Goal: Task Accomplishment & Management: Manage account settings

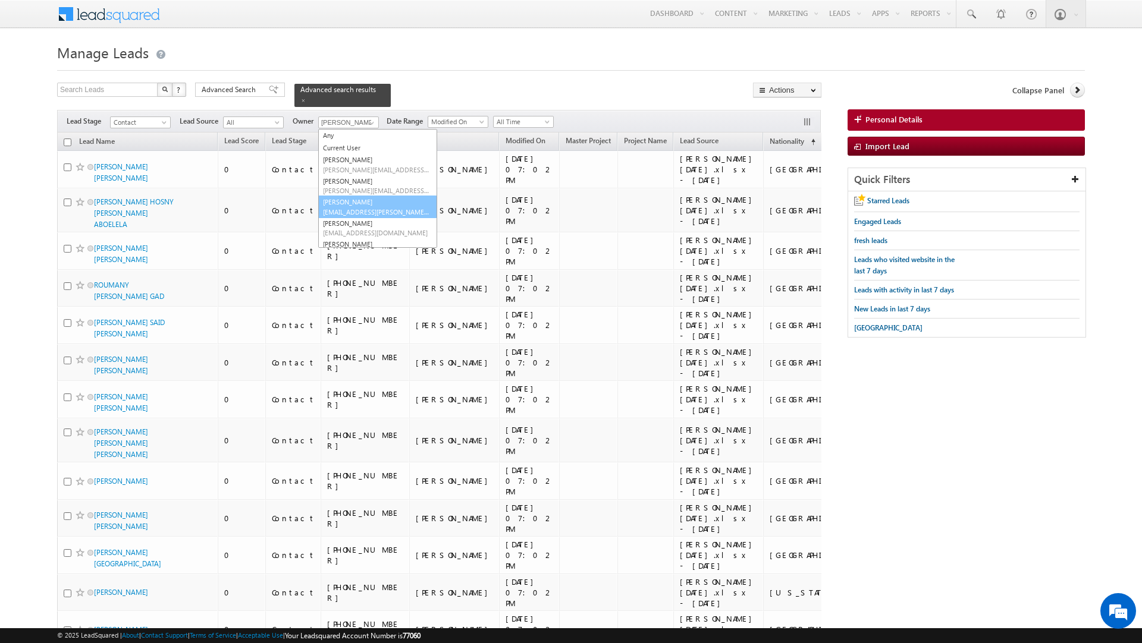
scroll to position [46, 0]
click at [347, 161] on span "[EMAIL_ADDRESS][PERSON_NAME][DOMAIN_NAME]" at bounding box center [376, 165] width 107 height 9
type input "[PERSON_NAME]"
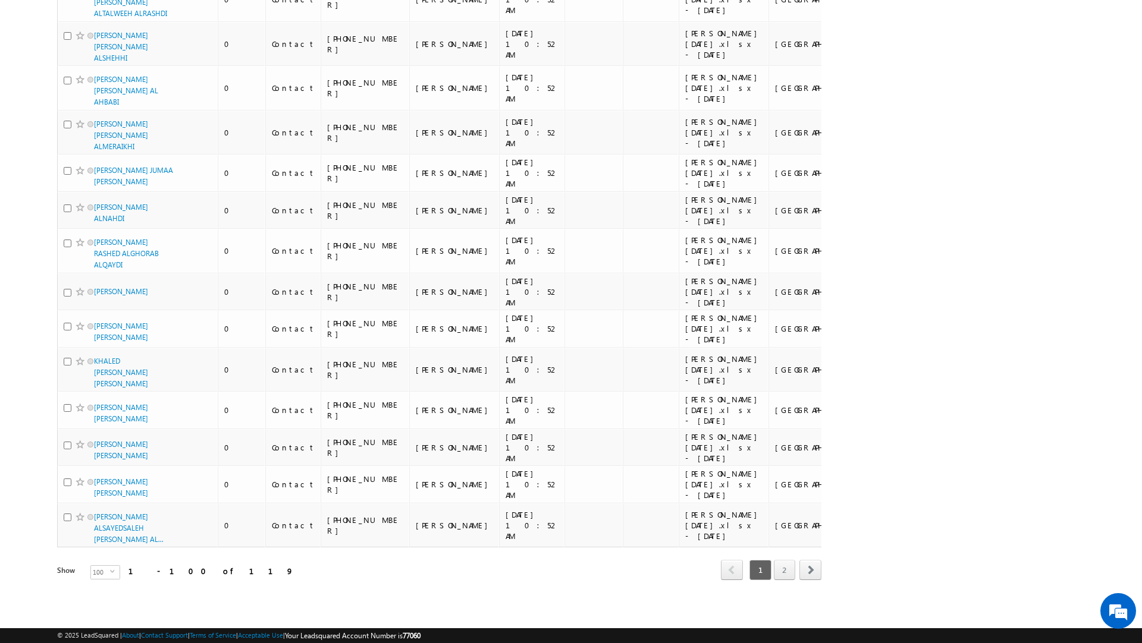
scroll to position [4442, 0]
click at [91, 574] on span "100" at bounding box center [100, 572] width 19 height 13
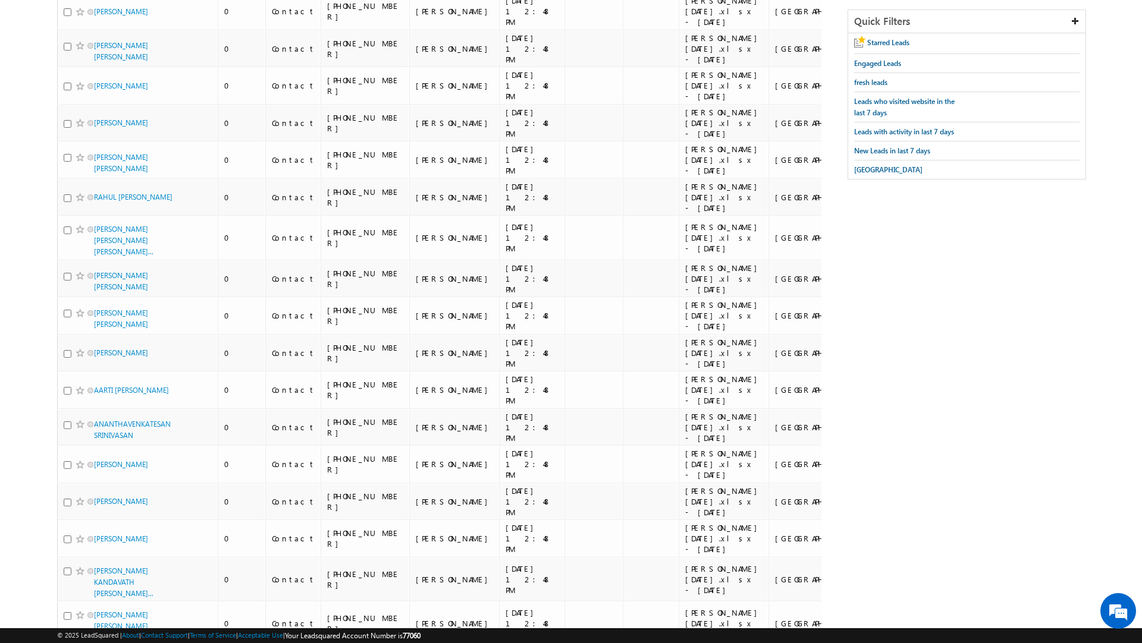
scroll to position [0, 0]
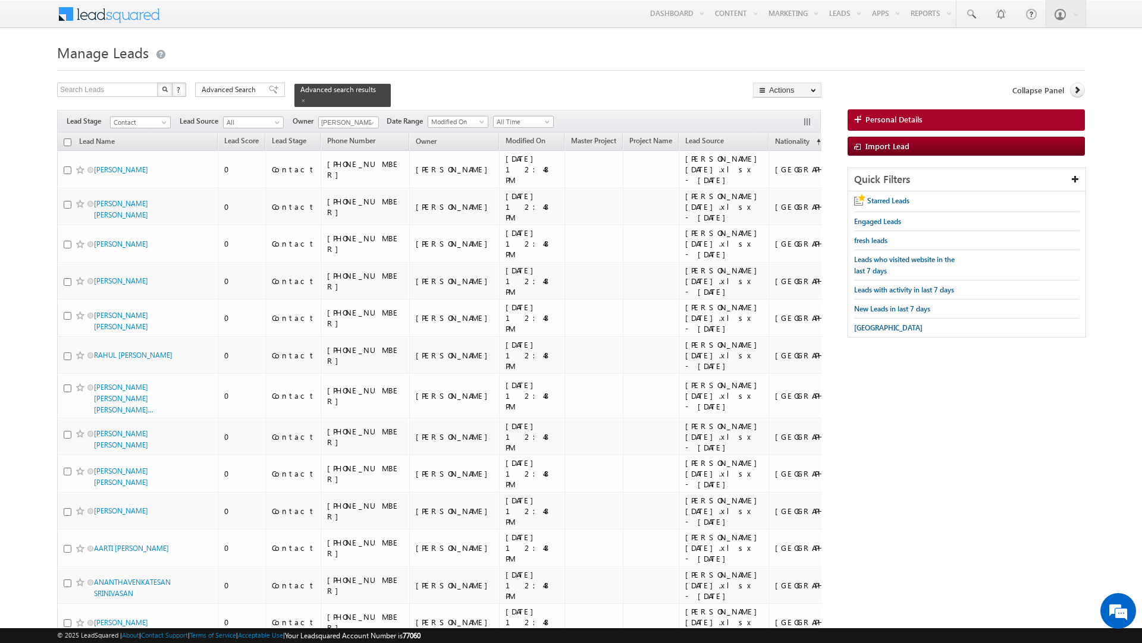
click at [67, 139] on input "checkbox" at bounding box center [68, 143] width 8 height 8
checkbox input "true"
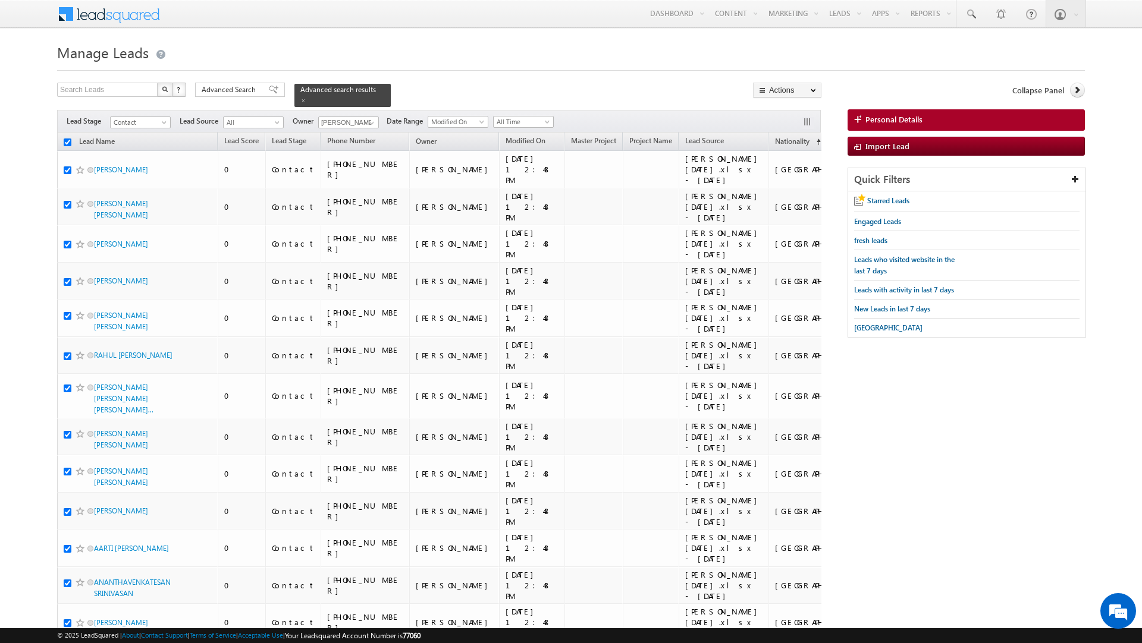
checkbox input "true"
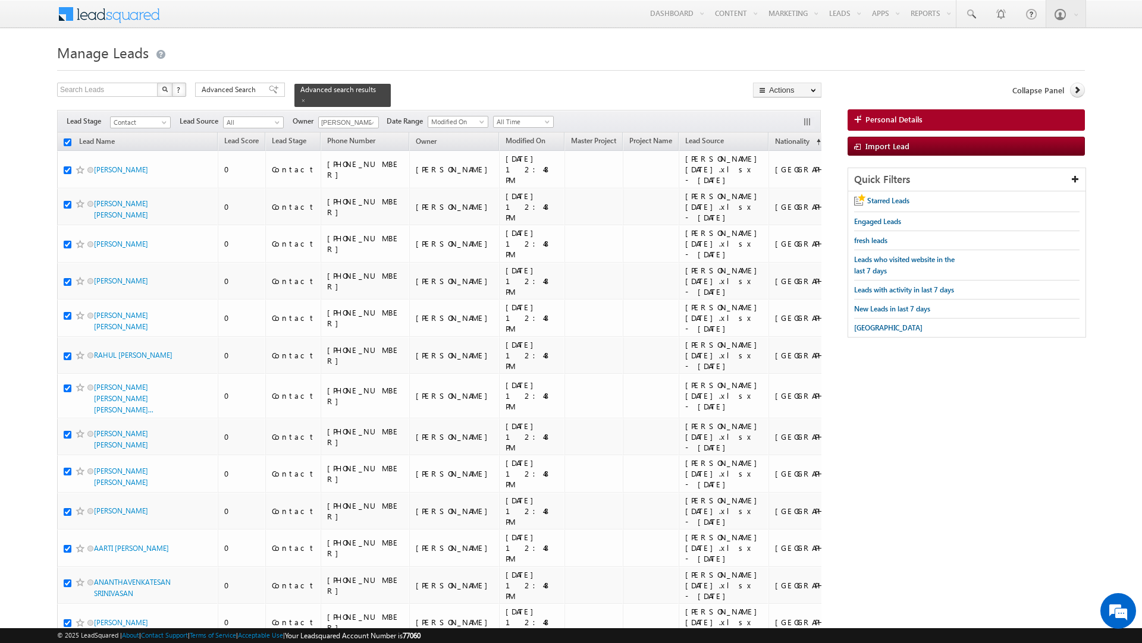
checkbox input "true"
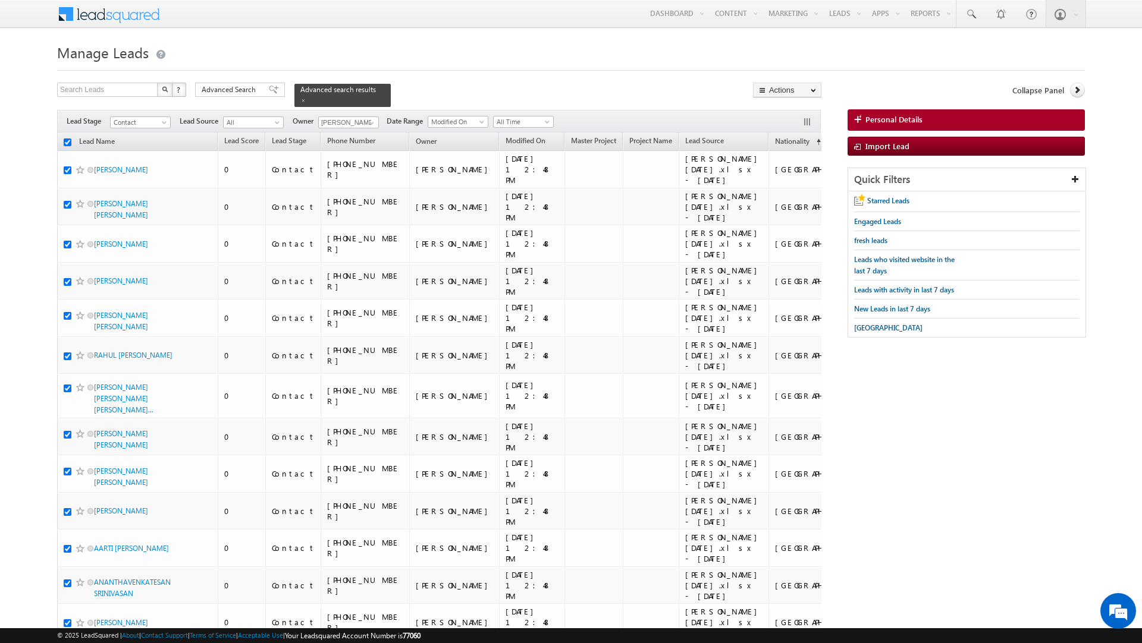
checkbox input "true"
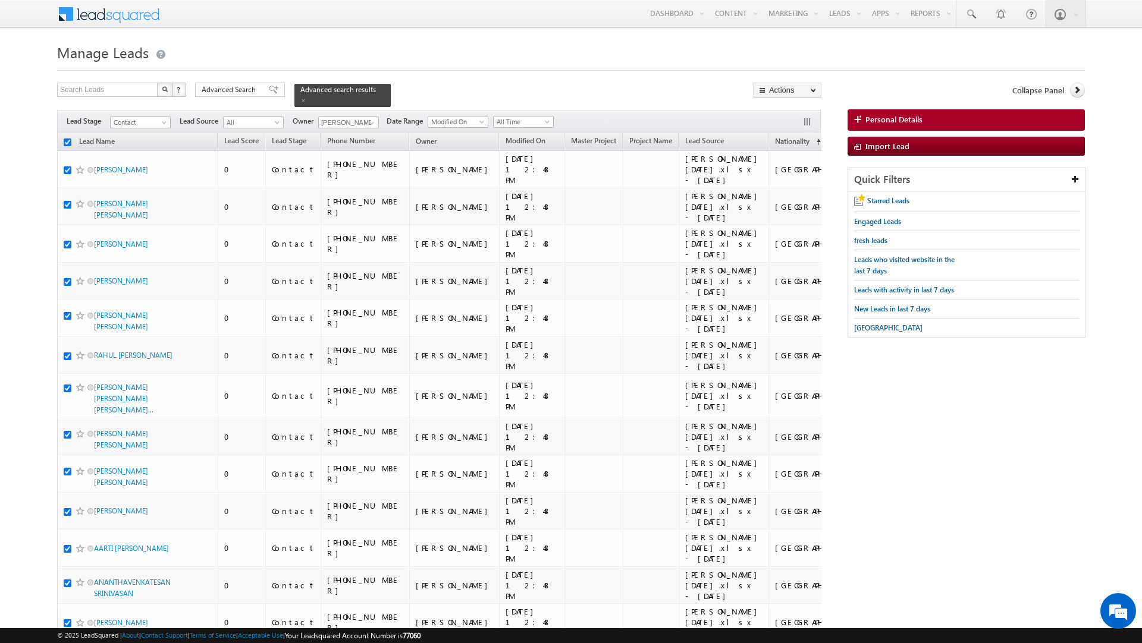
checkbox input "true"
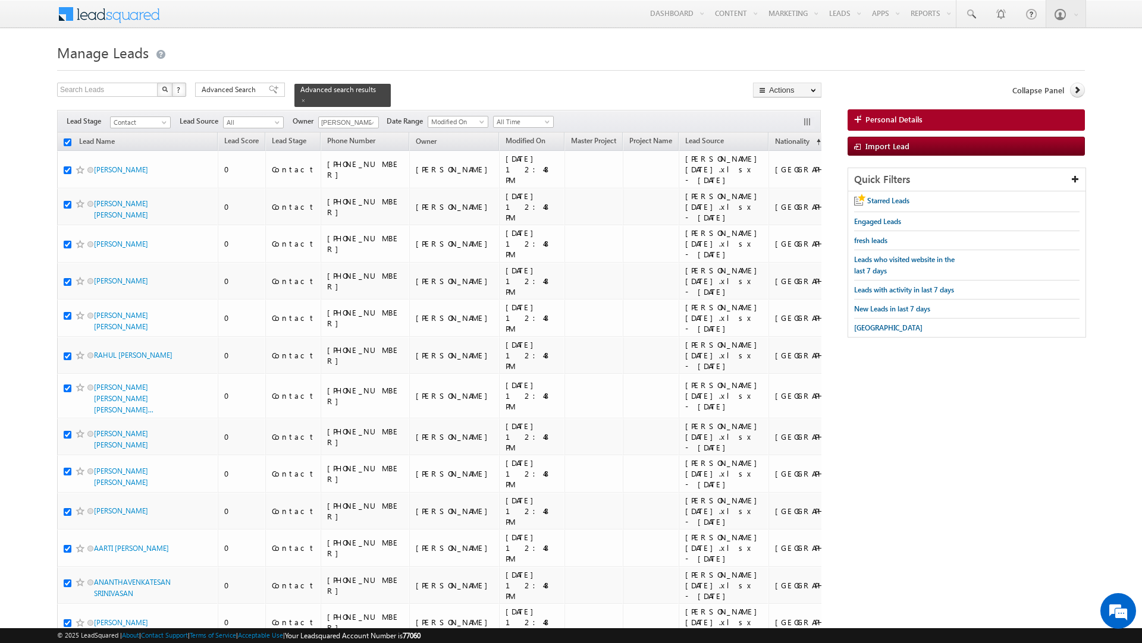
checkbox input "true"
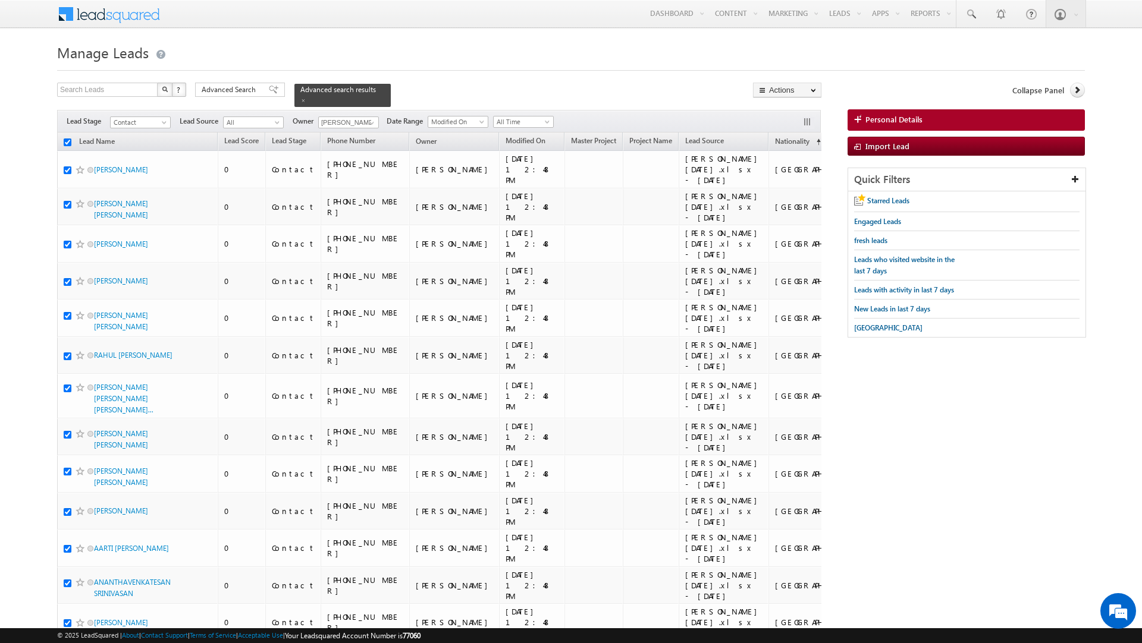
checkbox input "true"
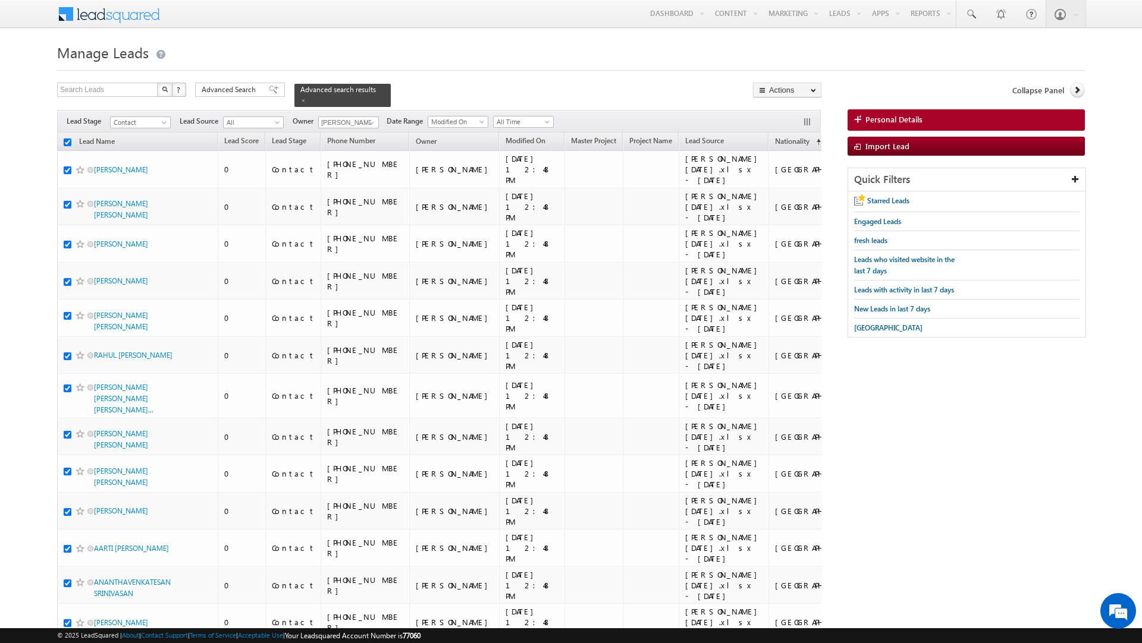
checkbox input "true"
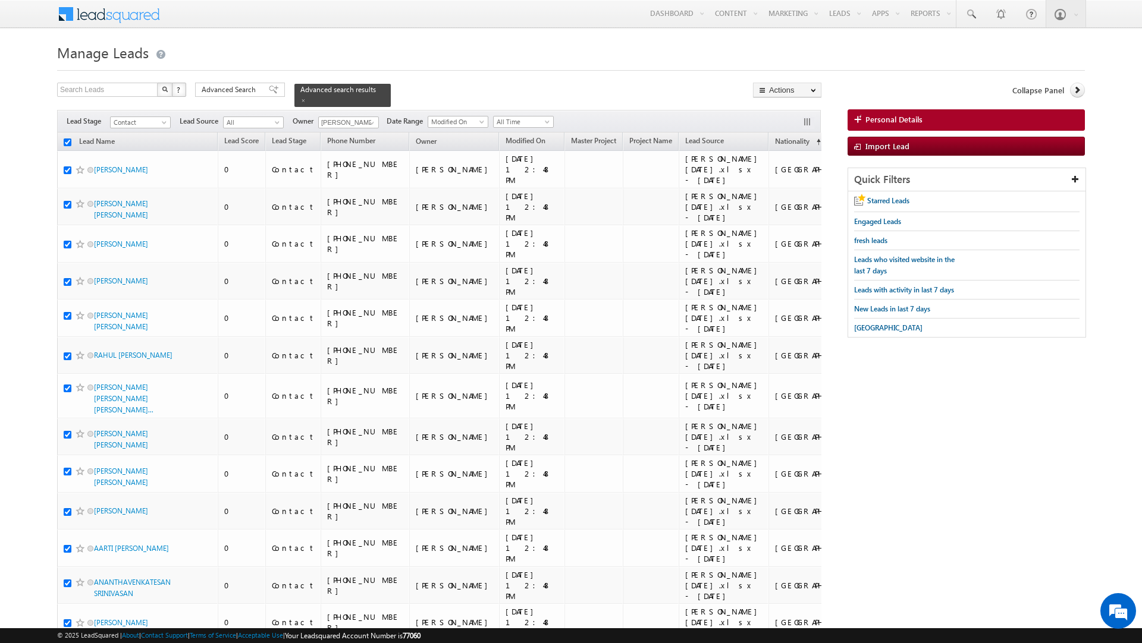
checkbox input "true"
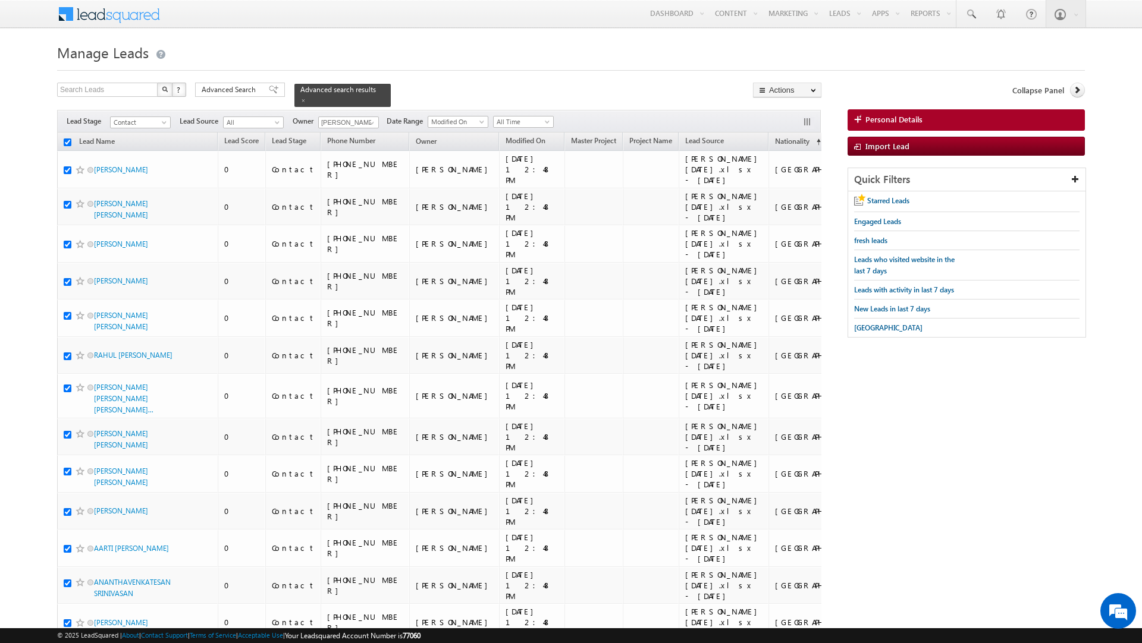
checkbox input "true"
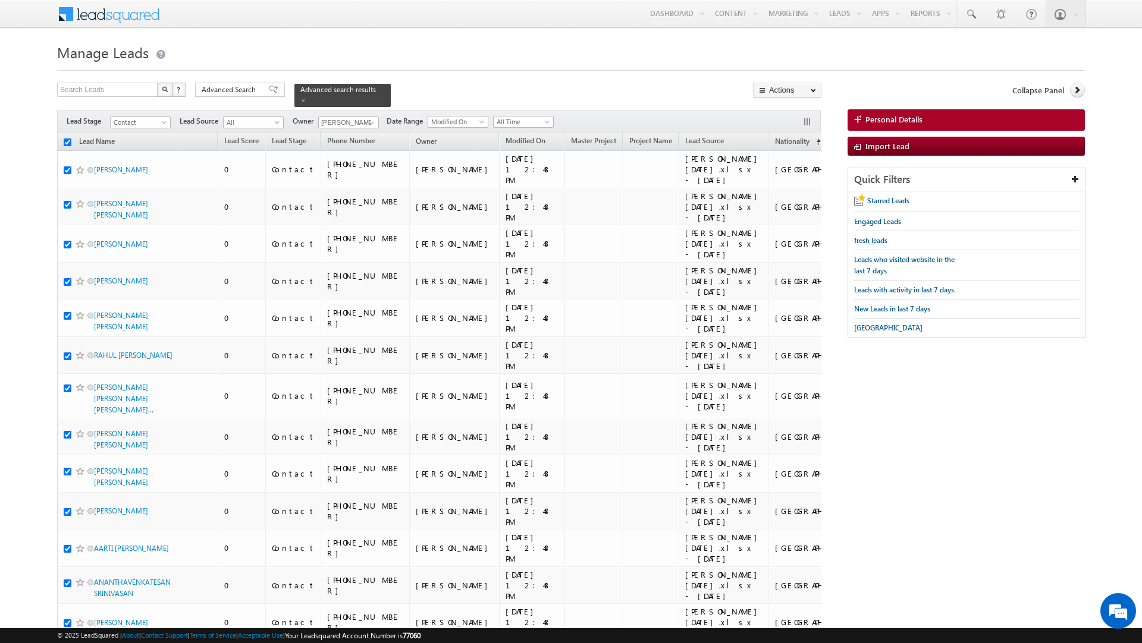
checkbox input "true"
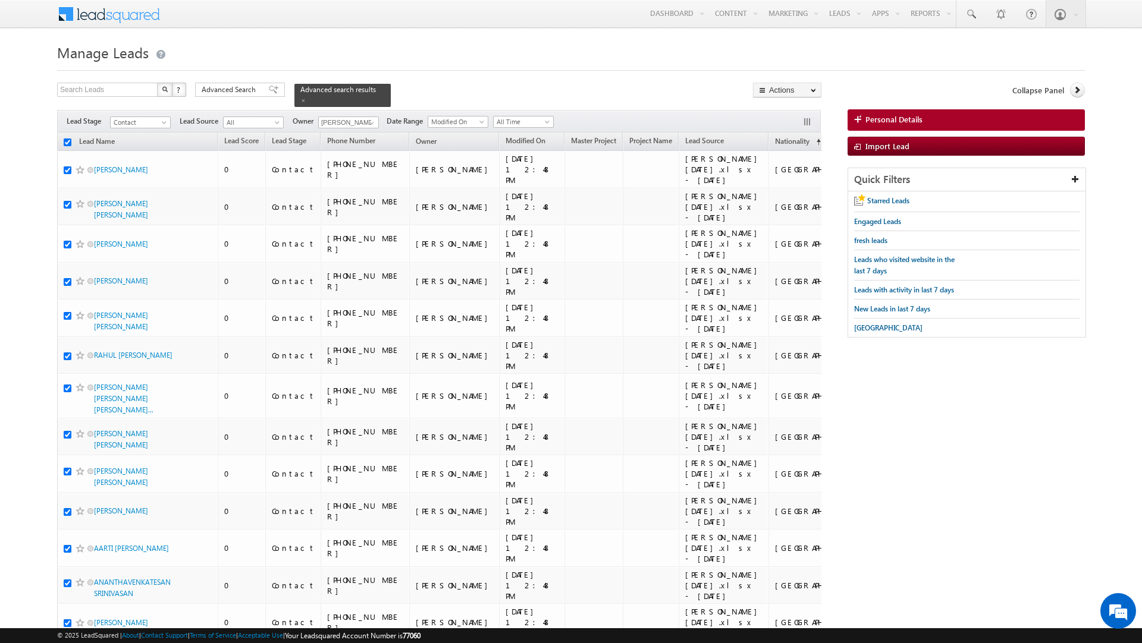
checkbox input "true"
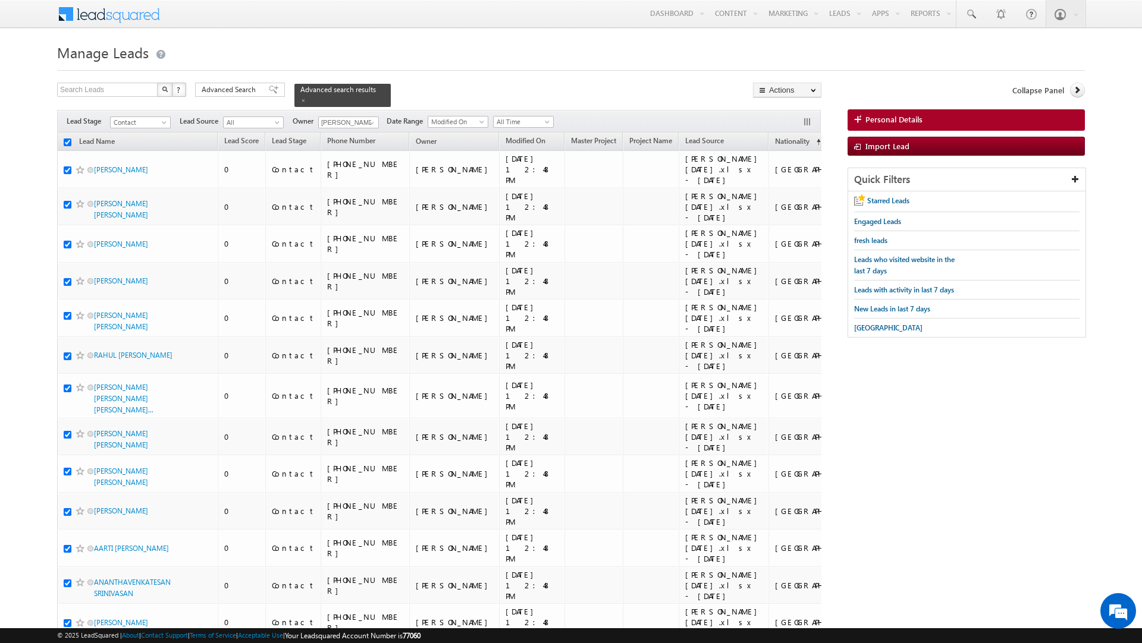
checkbox input "true"
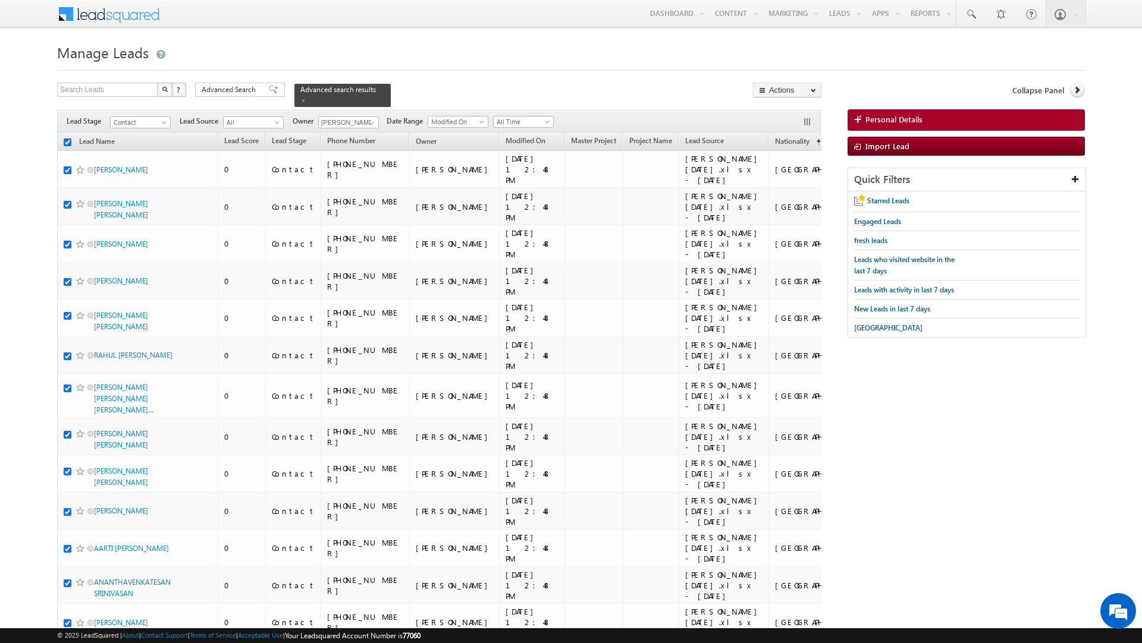
checkbox input "true"
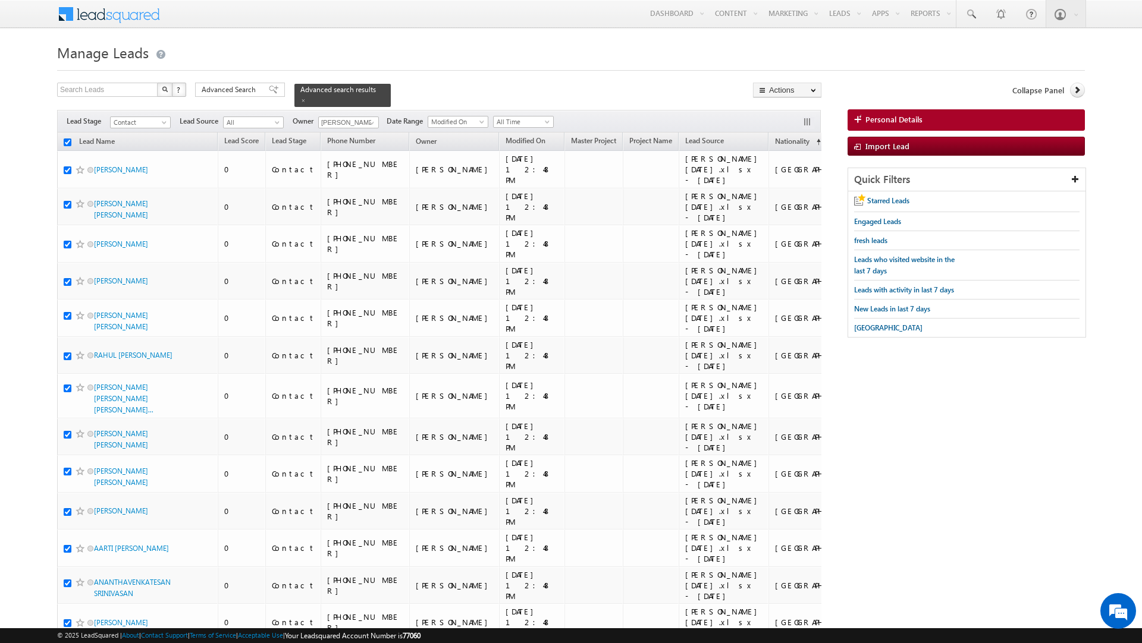
checkbox input "true"
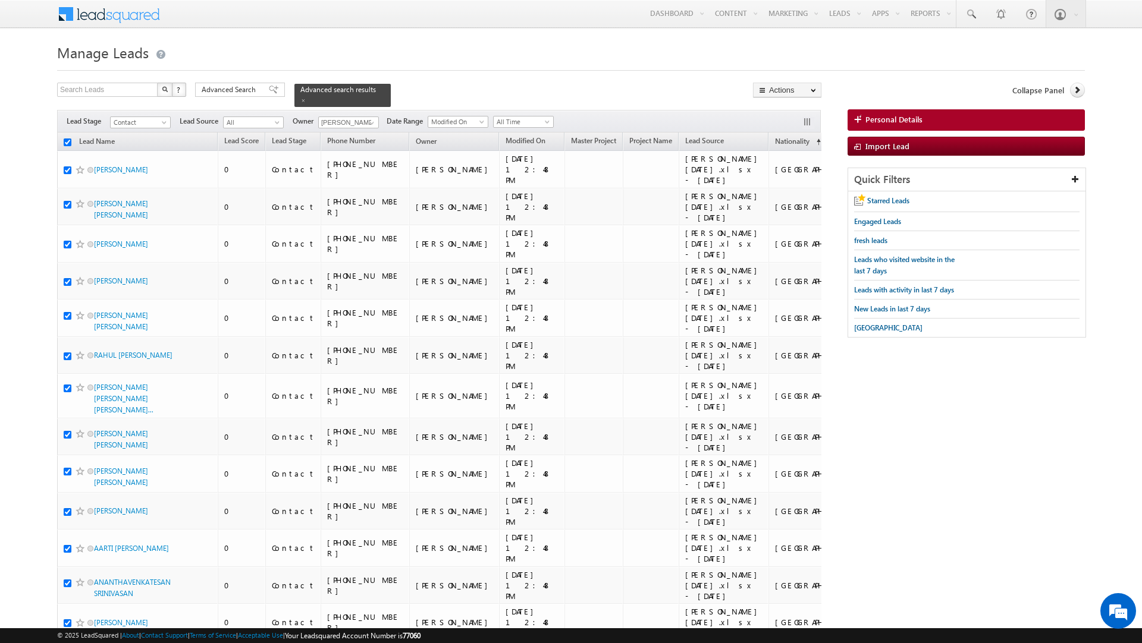
checkbox input "true"
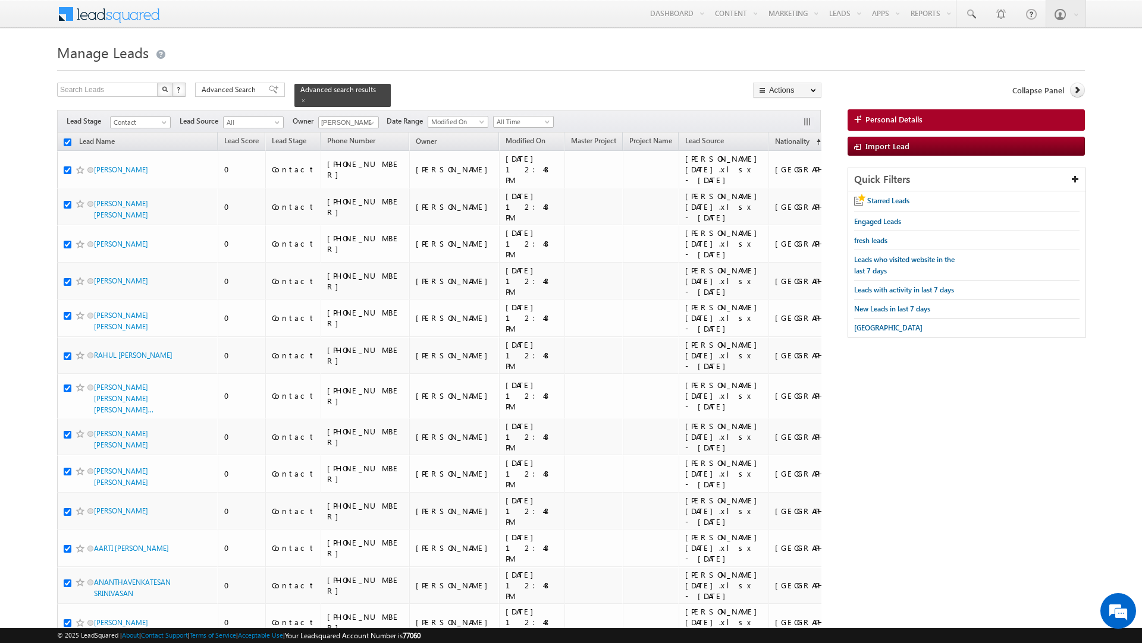
checkbox input "true"
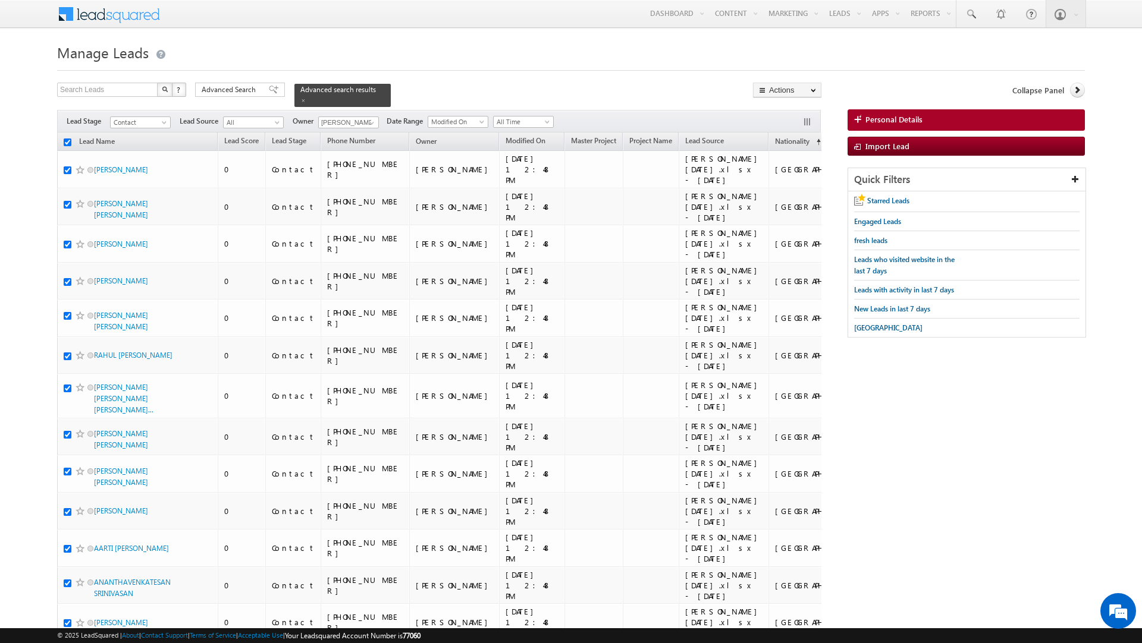
checkbox input "true"
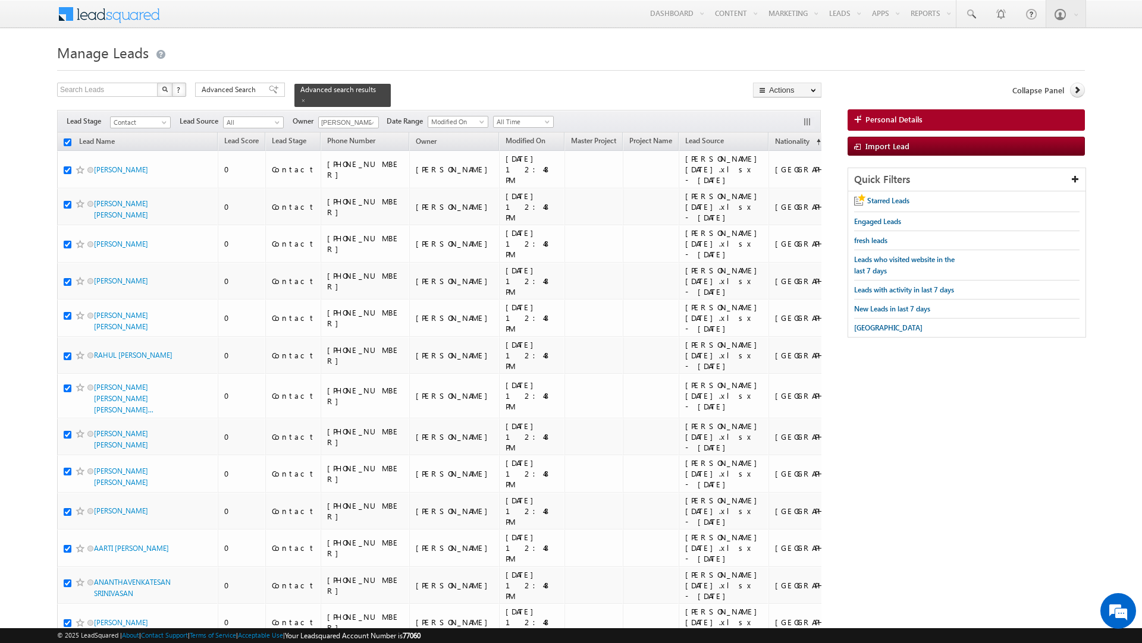
checkbox input "true"
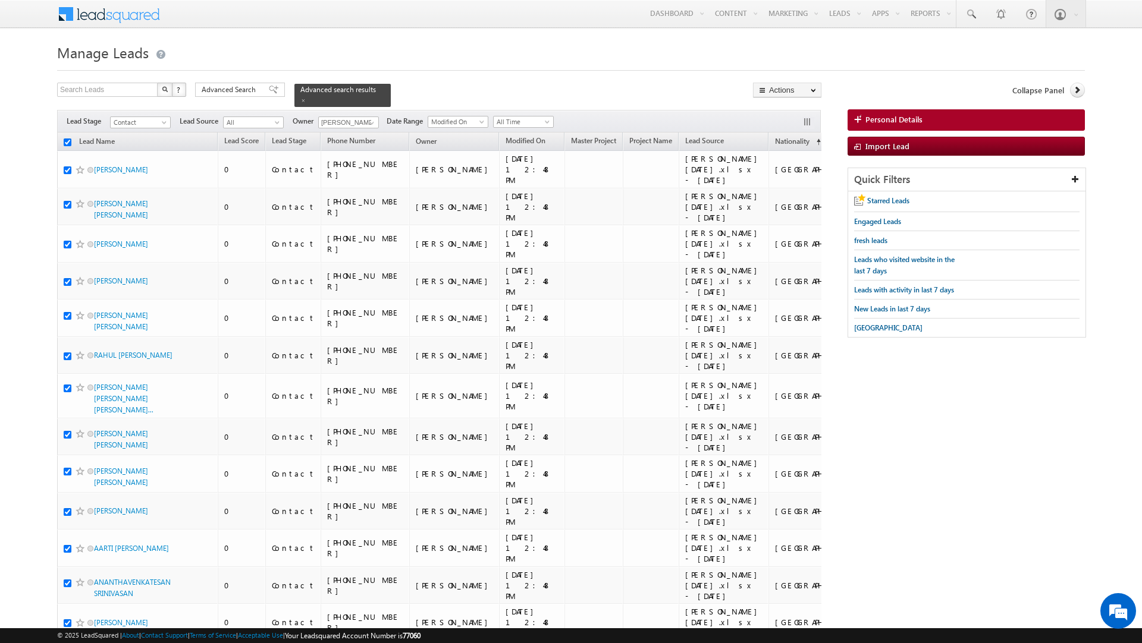
checkbox input "true"
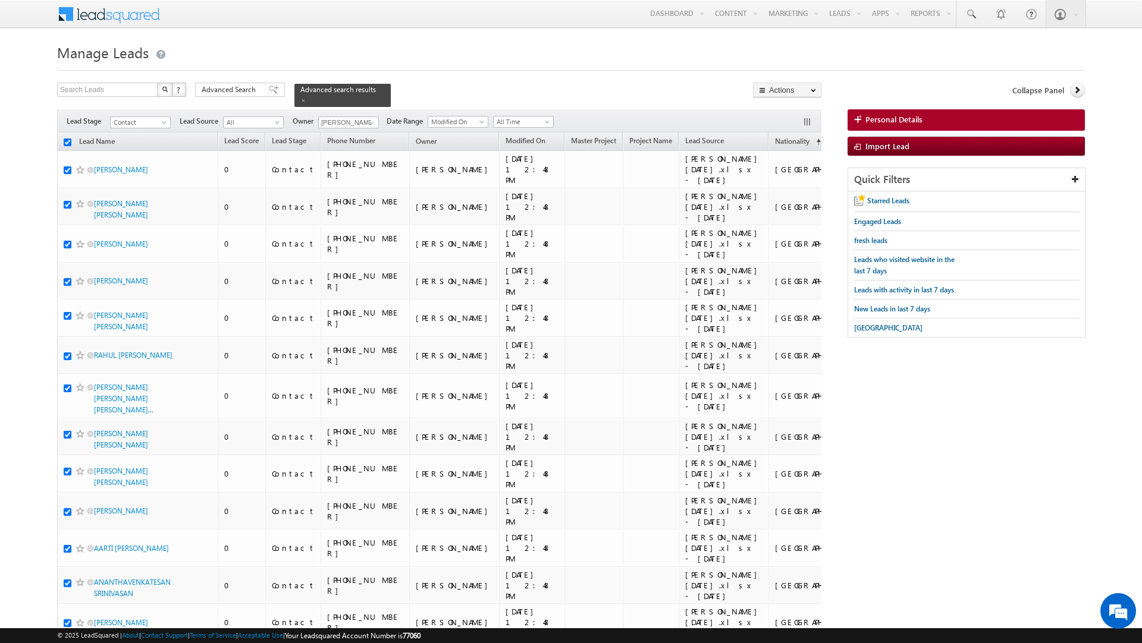
checkbox input "true"
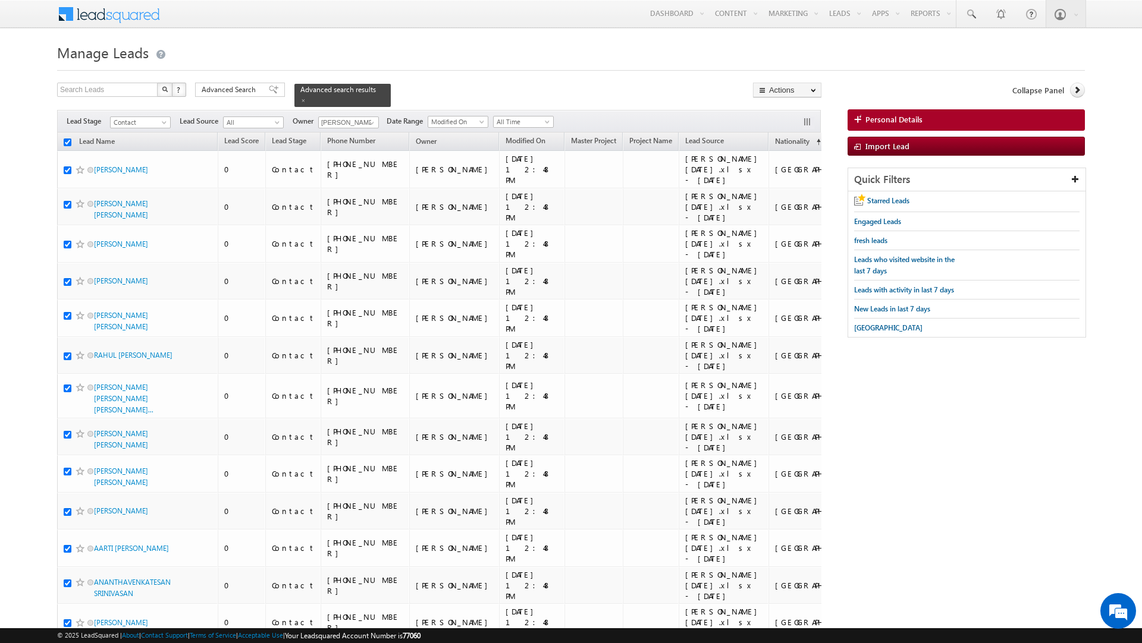
checkbox input "true"
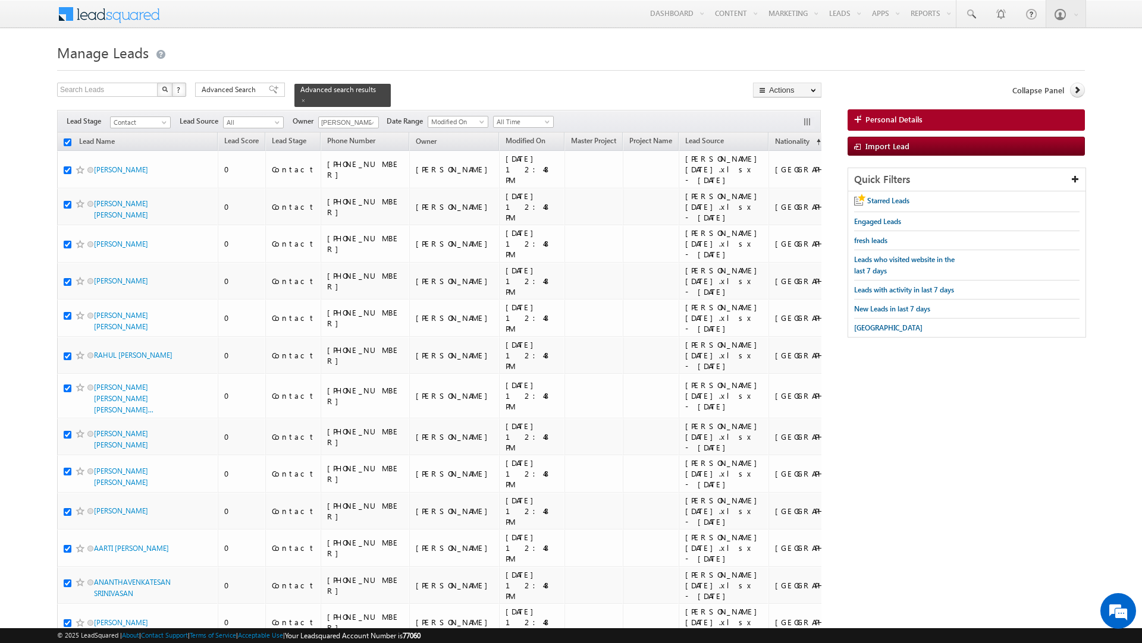
checkbox input "true"
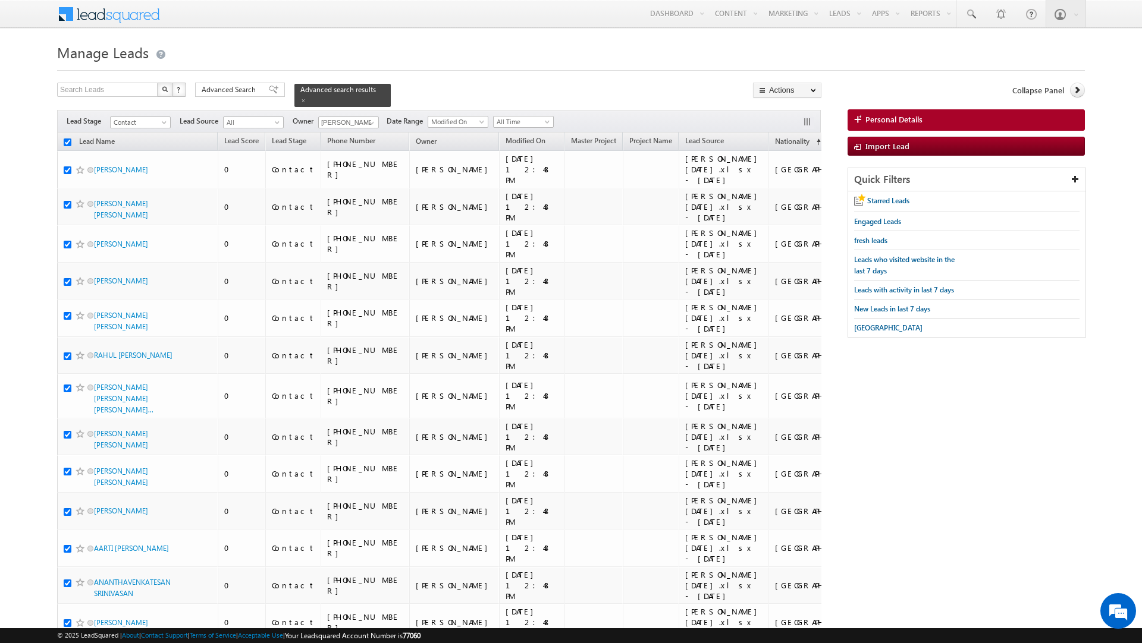
checkbox input "true"
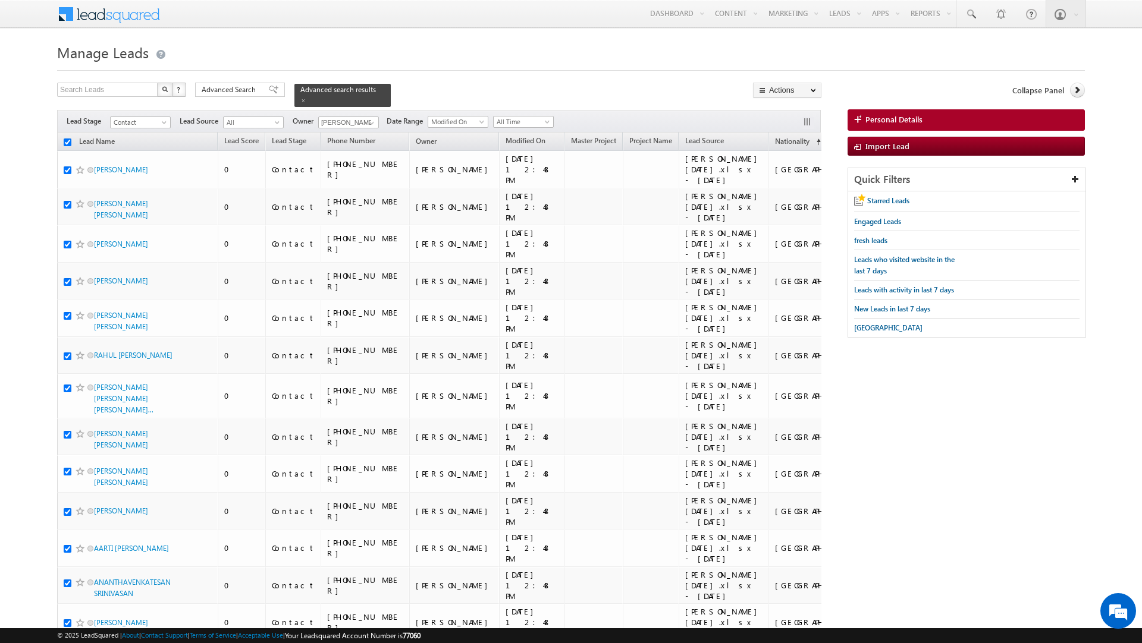
checkbox input "true"
click at [779, 200] on link "Change Owner" at bounding box center [786, 193] width 67 height 14
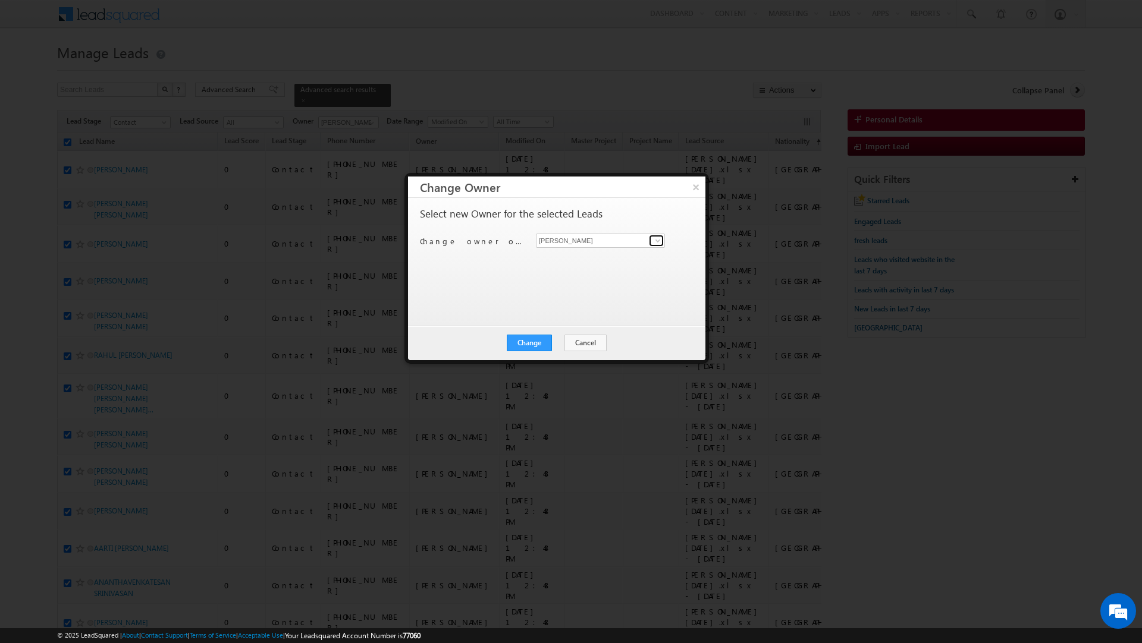
click at [655, 241] on span at bounding box center [658, 241] width 10 height 10
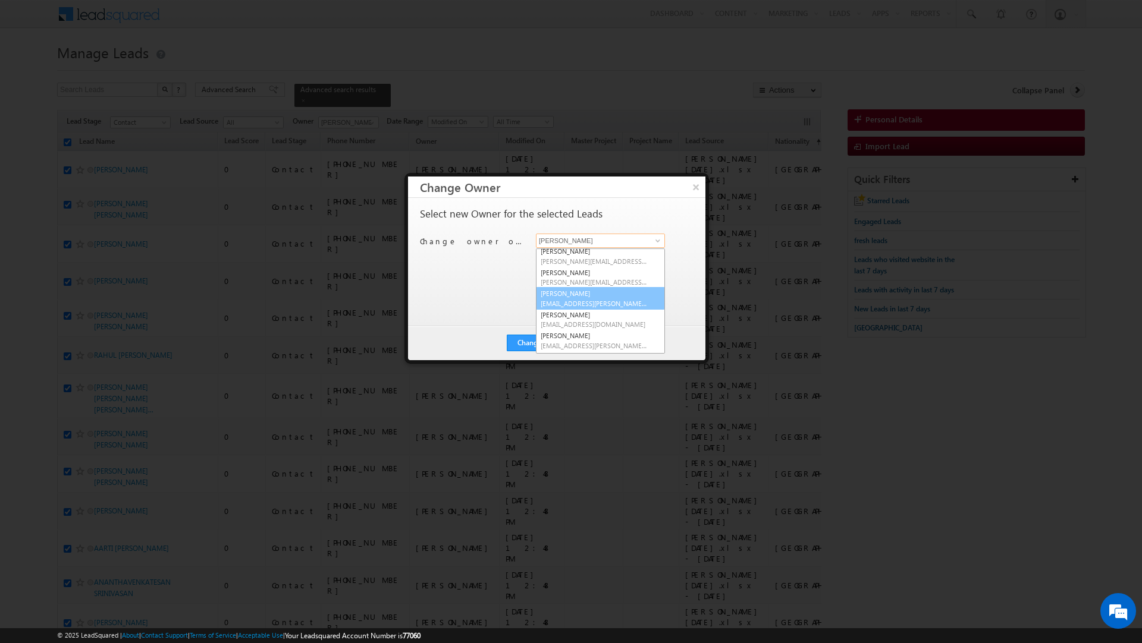
click at [592, 301] on span "[EMAIL_ADDRESS][PERSON_NAME][DOMAIN_NAME]" at bounding box center [594, 303] width 107 height 9
type input "[PERSON_NAME]"
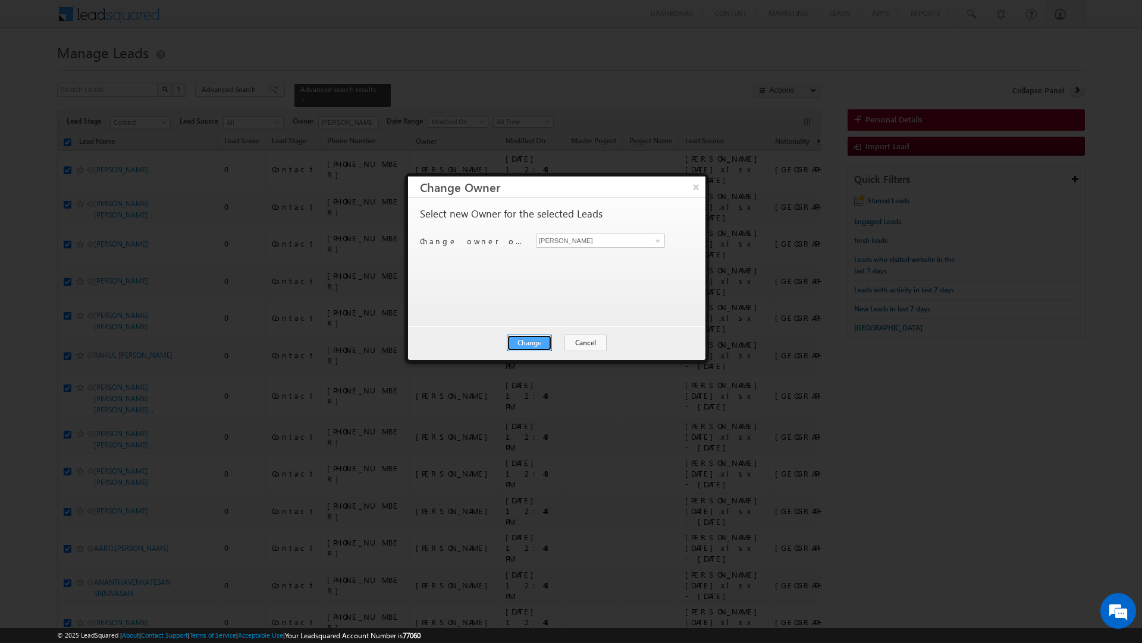
click at [533, 343] on button "Change" at bounding box center [529, 343] width 45 height 17
click at [562, 343] on button "Close" at bounding box center [558, 343] width 38 height 17
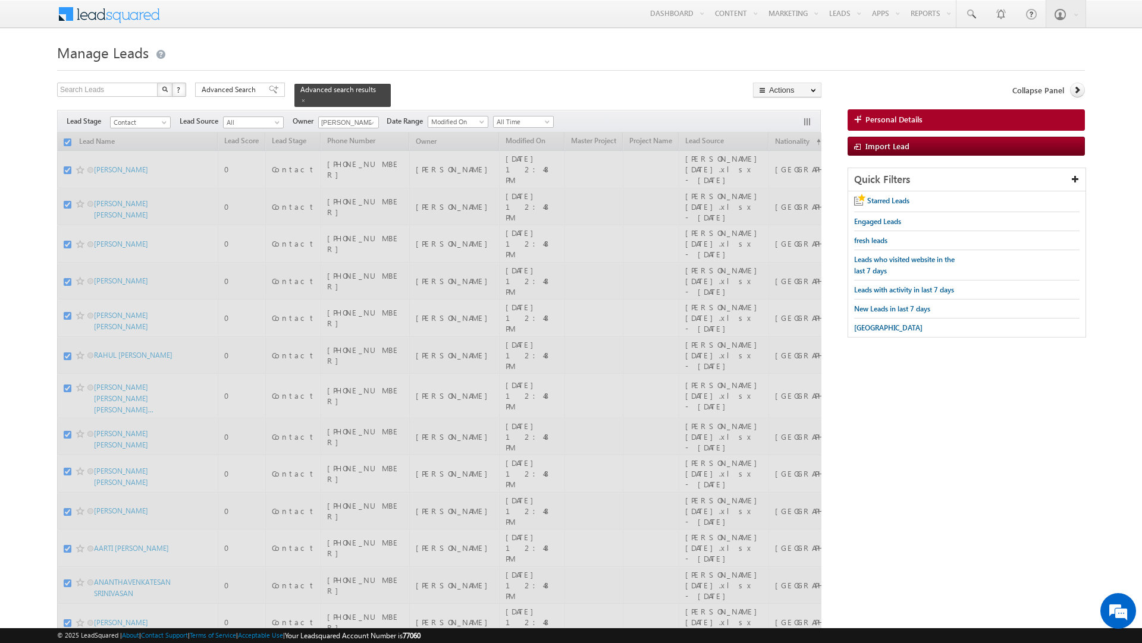
checkbox input "false"
